Goal: Task Accomplishment & Management: Manage account settings

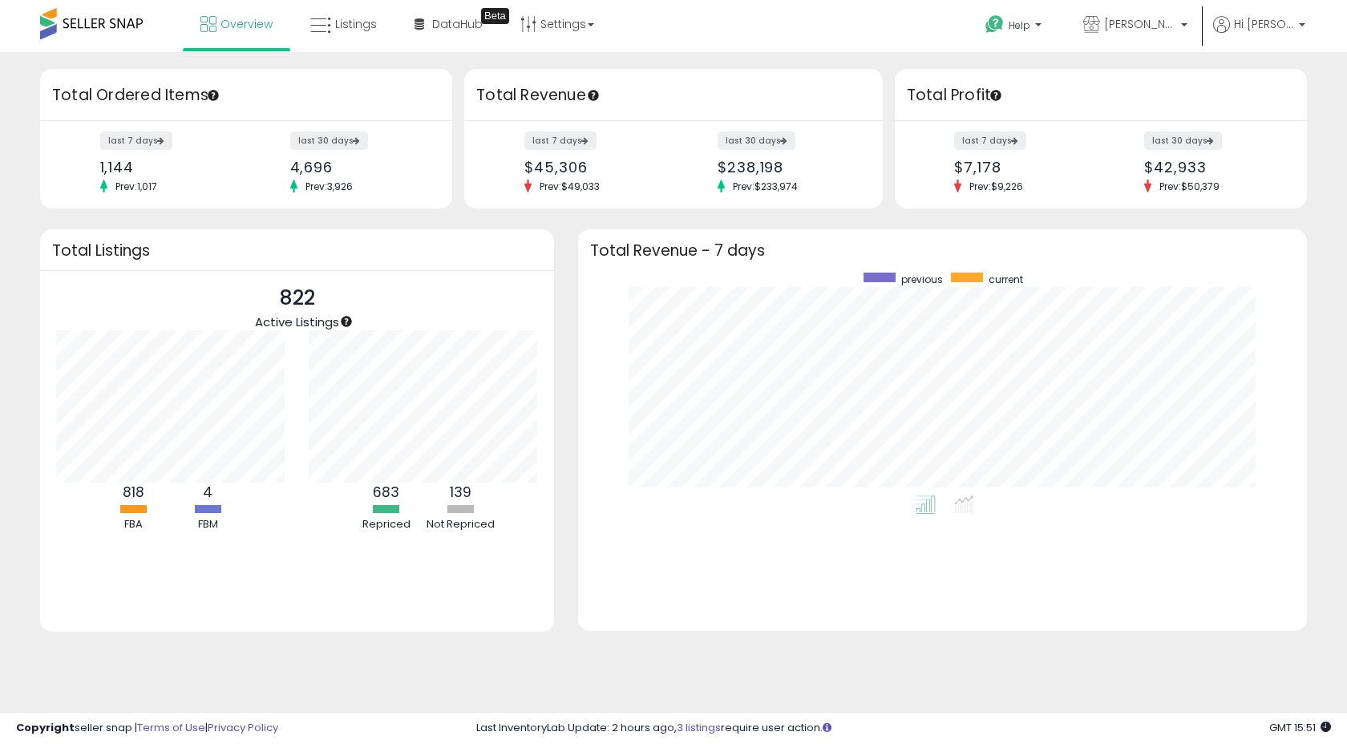
scroll to position [223, 697]
click at [370, 33] on link "Listings" at bounding box center [343, 24] width 91 height 48
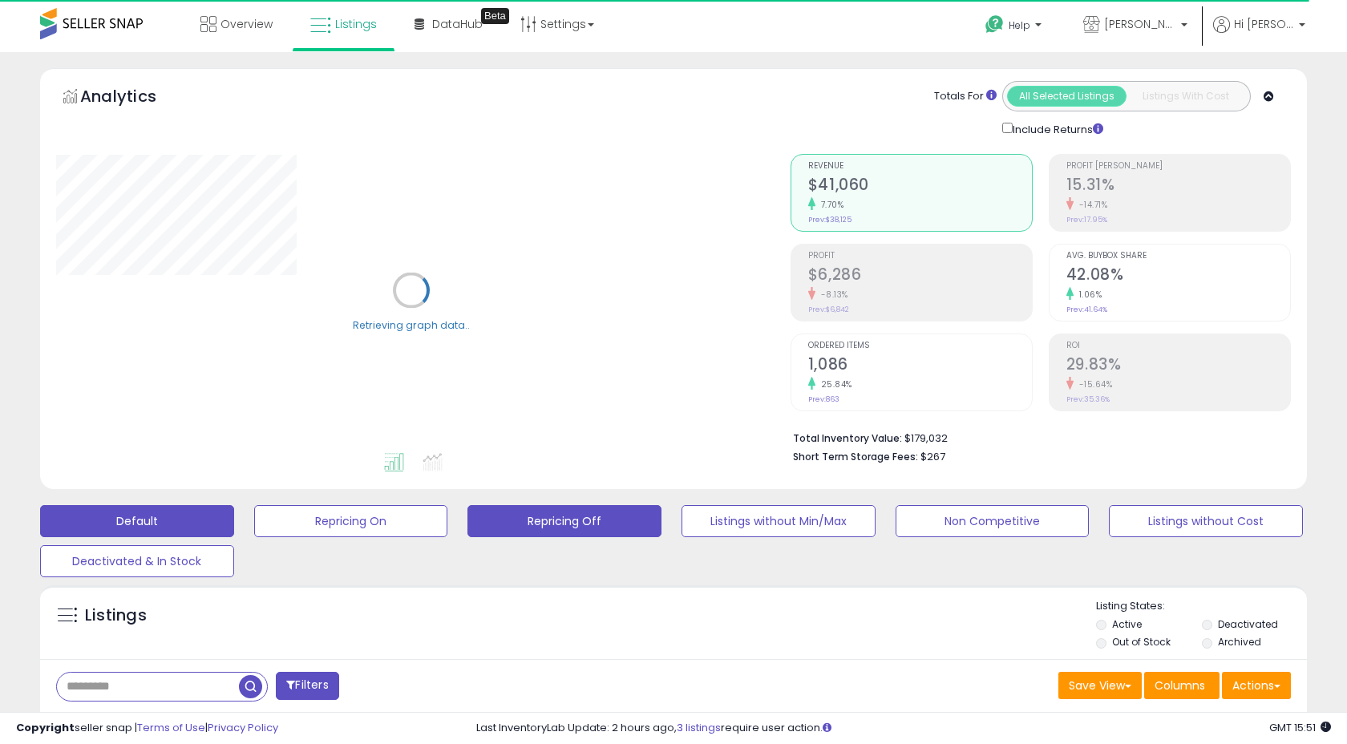
click at [543, 519] on button "Repricing Off" at bounding box center [564, 521] width 194 height 32
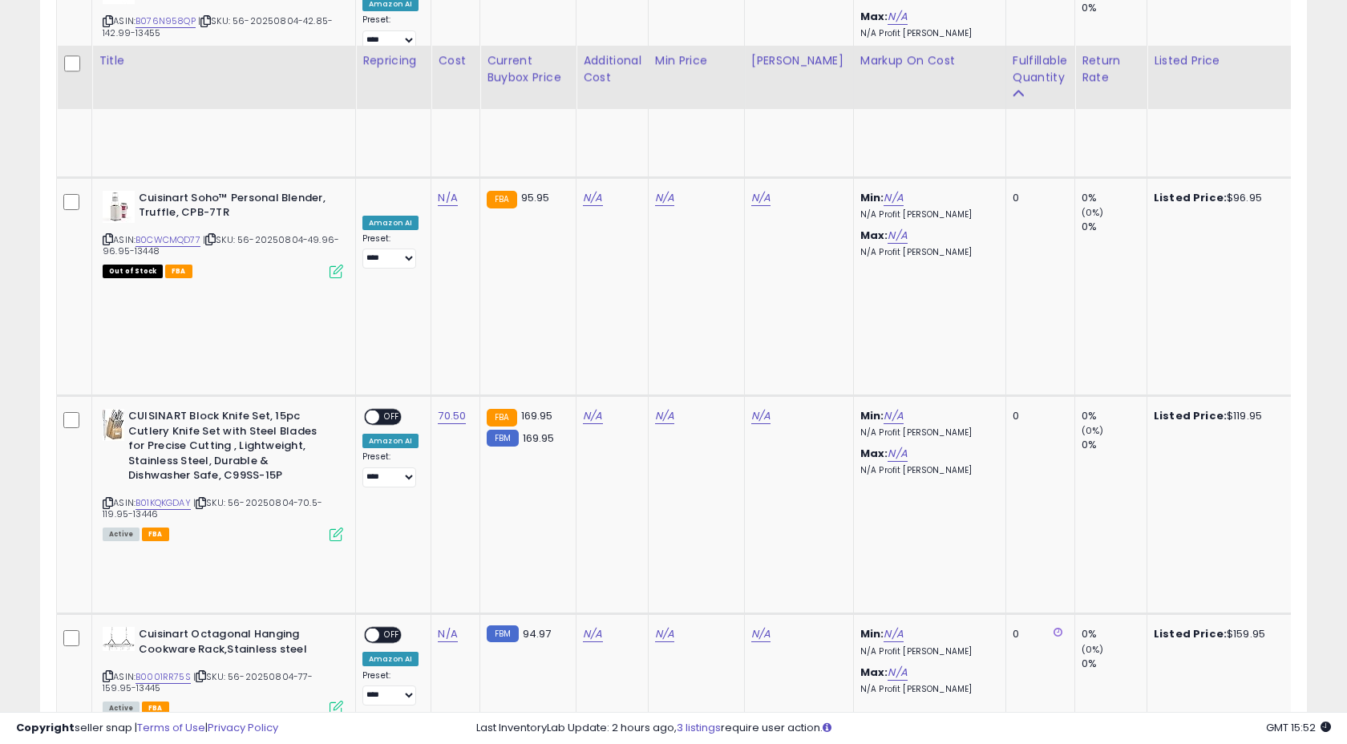
scroll to position [972, 0]
